Goal: Information Seeking & Learning: Check status

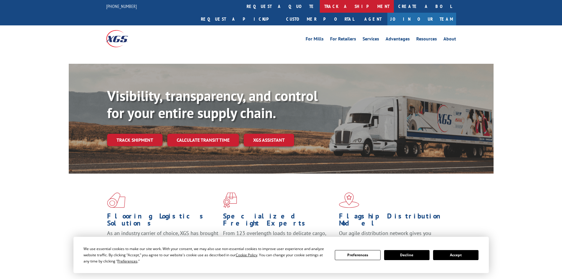
click at [320, 4] on link "track a shipment" at bounding box center [357, 6] width 74 height 13
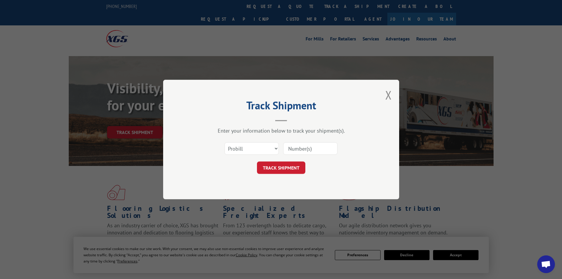
click at [253, 147] on select "Select category... Probill BOL PO" at bounding box center [251, 148] width 54 height 12
select select "bol"
click at [224, 142] on select "Select category... Probill BOL PO" at bounding box center [251, 148] width 54 height 12
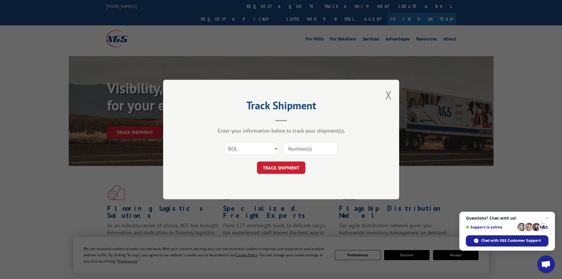
click at [299, 146] on input at bounding box center [310, 148] width 54 height 12
paste input "5120806"
type input "5120806"
click at [278, 165] on button "TRACK SHIPMENT" at bounding box center [281, 167] width 48 height 12
